Goal: Entertainment & Leisure: Consume media (video, audio)

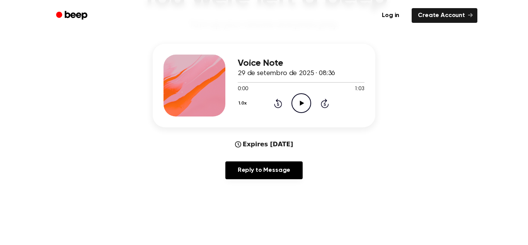
click at [299, 103] on icon "Play Audio" at bounding box center [302, 103] width 20 height 20
click at [296, 79] on div at bounding box center [301, 82] width 127 height 6
click at [298, 102] on icon "Pause Audio" at bounding box center [302, 103] width 20 height 20
click at [265, 82] on div at bounding box center [273, 82] width 70 height 1
click at [245, 84] on div at bounding box center [301, 82] width 127 height 6
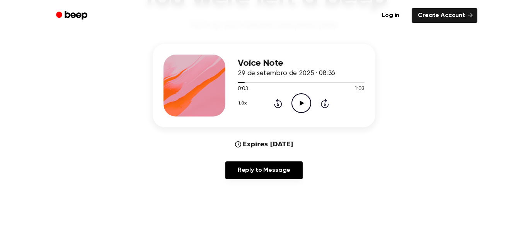
click at [300, 102] on icon at bounding box center [302, 103] width 4 height 5
click at [307, 101] on icon "Pause Audio" at bounding box center [302, 103] width 20 height 20
click at [307, 101] on icon "Play Audio" at bounding box center [302, 103] width 20 height 20
click at [303, 102] on icon "Pause Audio" at bounding box center [302, 103] width 20 height 20
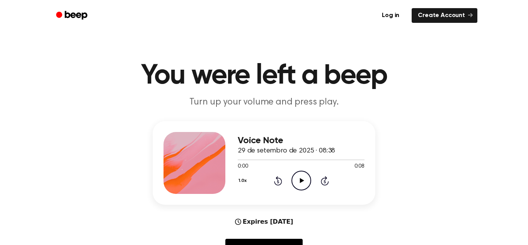
click at [302, 180] on icon at bounding box center [302, 180] width 4 height 5
click at [303, 180] on icon at bounding box center [302, 180] width 4 height 5
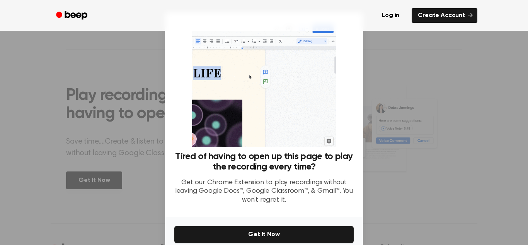
scroll to position [37, 0]
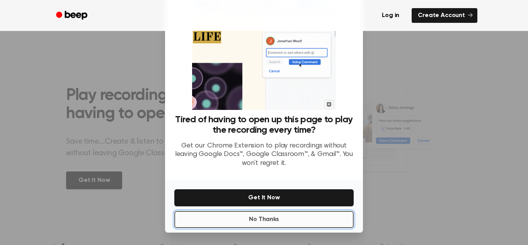
click at [291, 222] on button "No Thanks" at bounding box center [263, 219] width 179 height 17
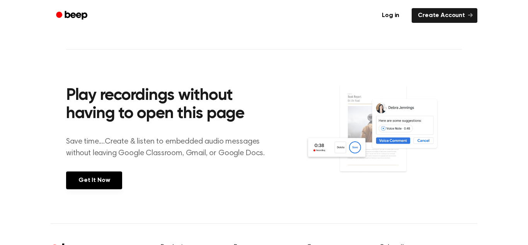
scroll to position [0, 0]
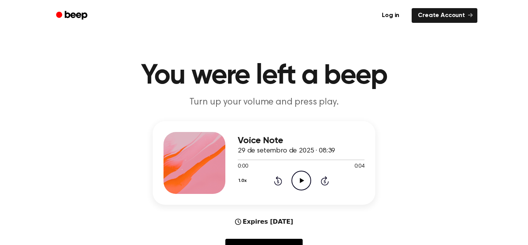
click at [300, 176] on icon "Play Audio" at bounding box center [302, 181] width 20 height 20
click at [302, 181] on icon at bounding box center [302, 180] width 4 height 5
click at [303, 177] on icon "Play Audio" at bounding box center [302, 181] width 20 height 20
click at [278, 159] on div at bounding box center [301, 159] width 127 height 6
